Goal: Transaction & Acquisition: Subscribe to service/newsletter

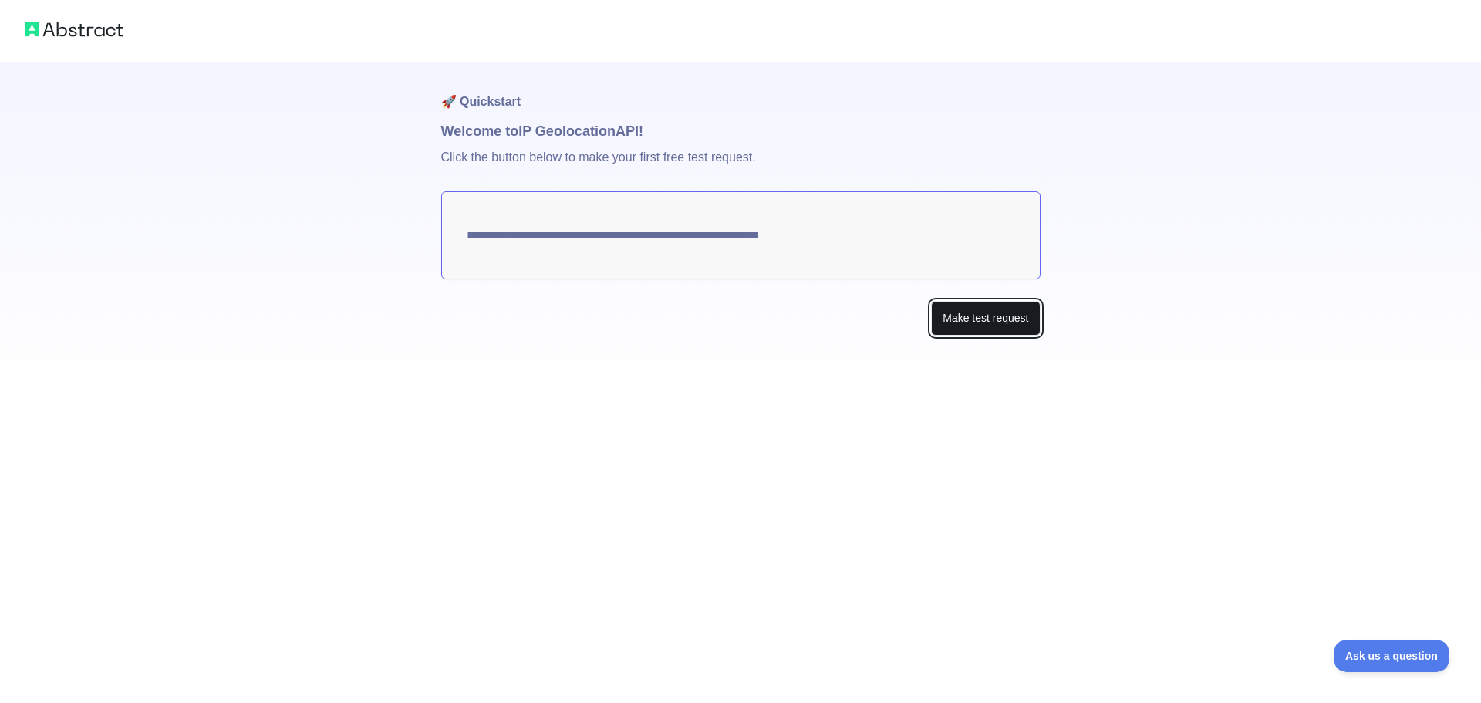
click at [995, 317] on button "Make test request" at bounding box center [985, 318] width 109 height 35
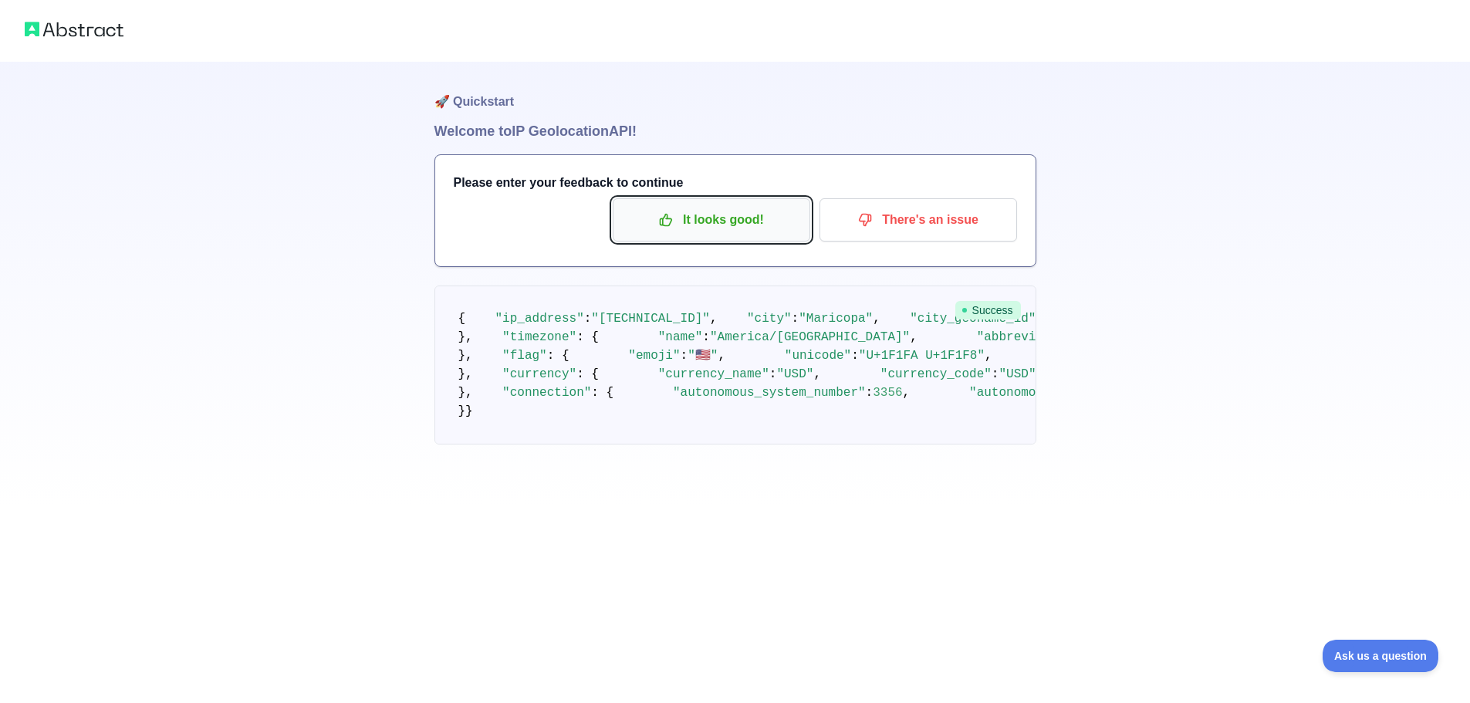
click at [725, 218] on p "It looks good!" at bounding box center [711, 220] width 174 height 26
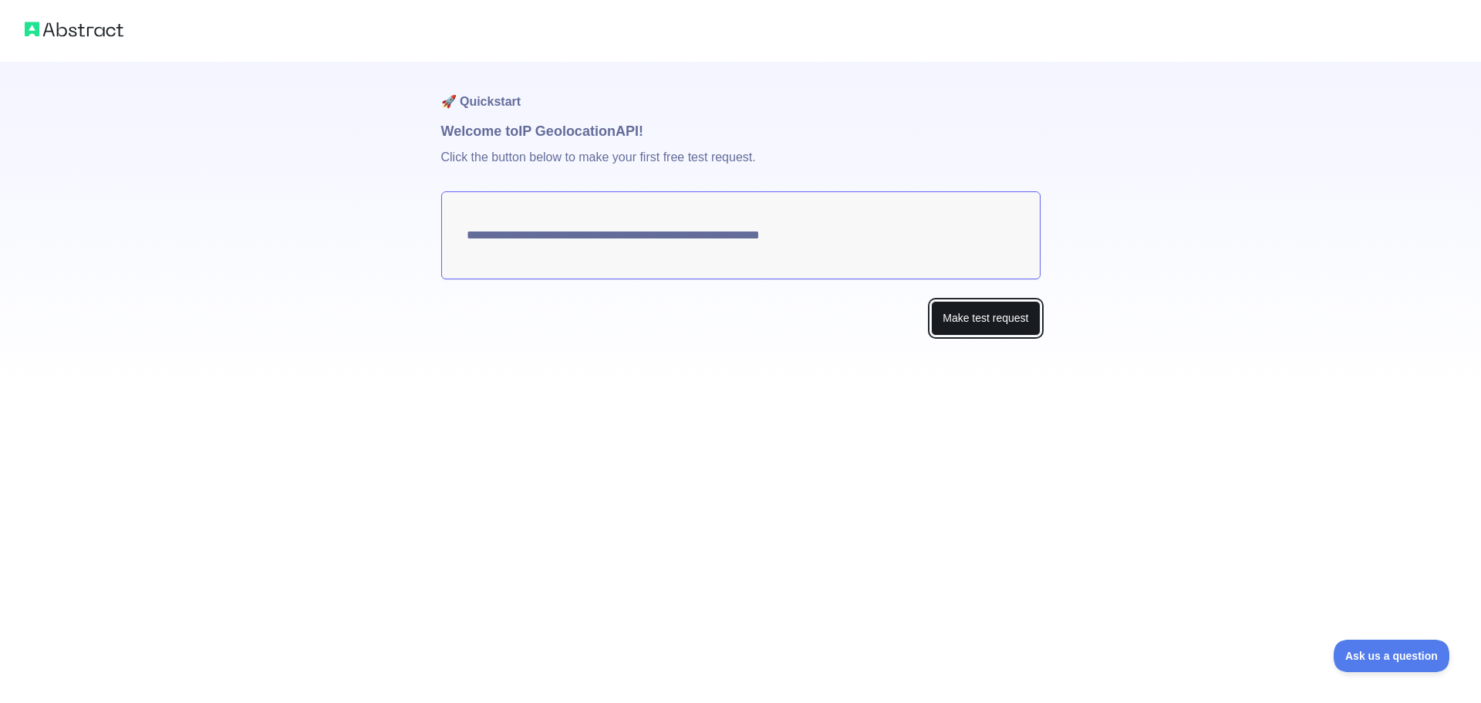
click at [985, 323] on button "Make test request" at bounding box center [985, 318] width 109 height 35
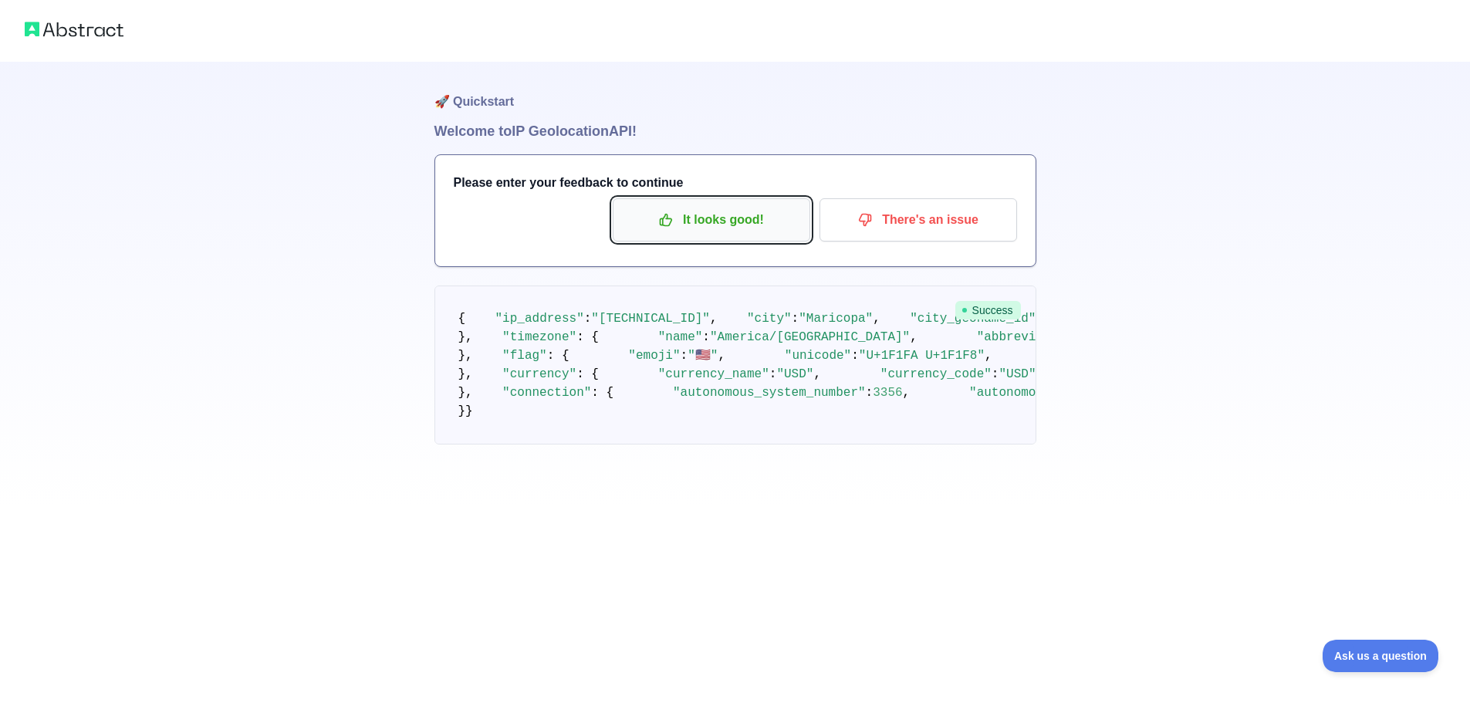
click at [710, 228] on p "It looks good!" at bounding box center [711, 220] width 174 height 26
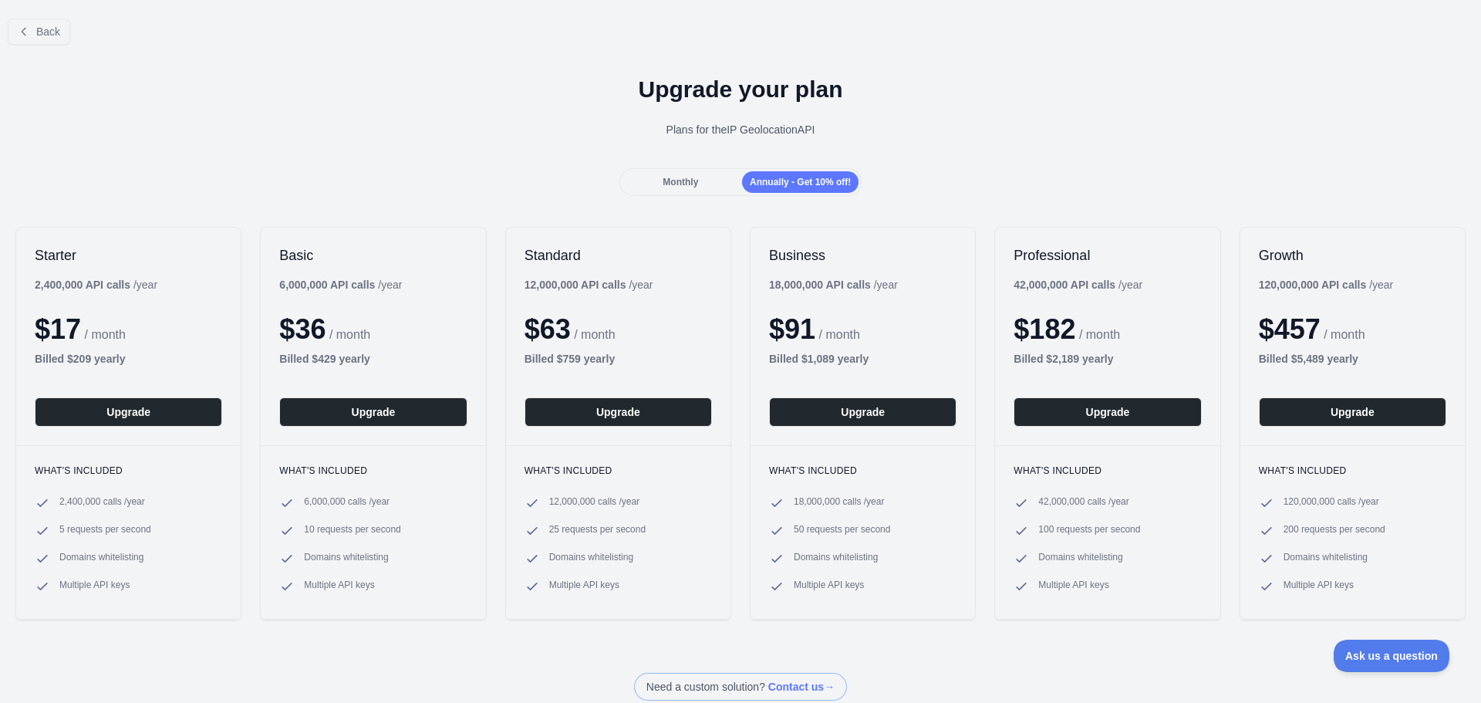
click at [706, 181] on div "Monthly" at bounding box center [681, 182] width 117 height 22
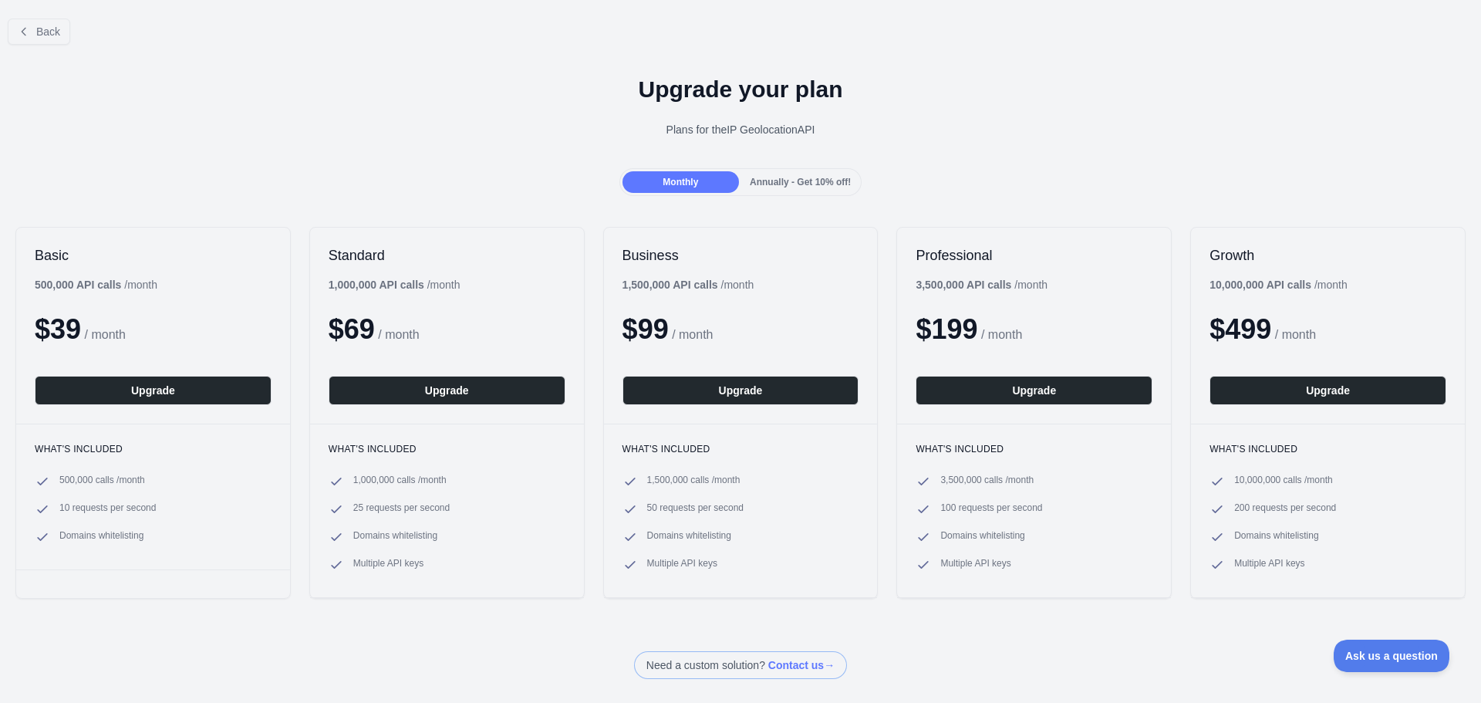
click at [755, 190] on div "Annually - Get 10% off!" at bounding box center [800, 182] width 117 height 22
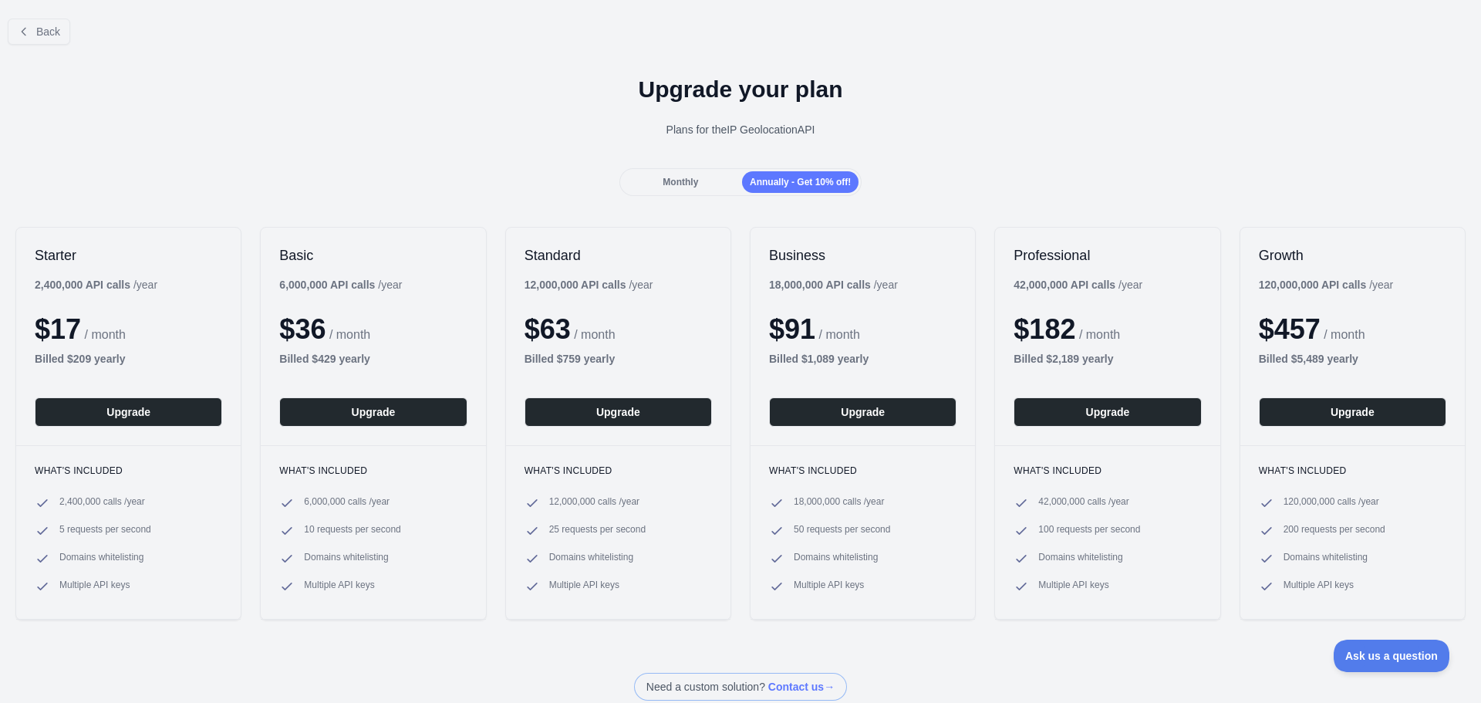
click at [710, 181] on div "Monthly" at bounding box center [681, 182] width 117 height 22
